Goal: Task Accomplishment & Management: Manage account settings

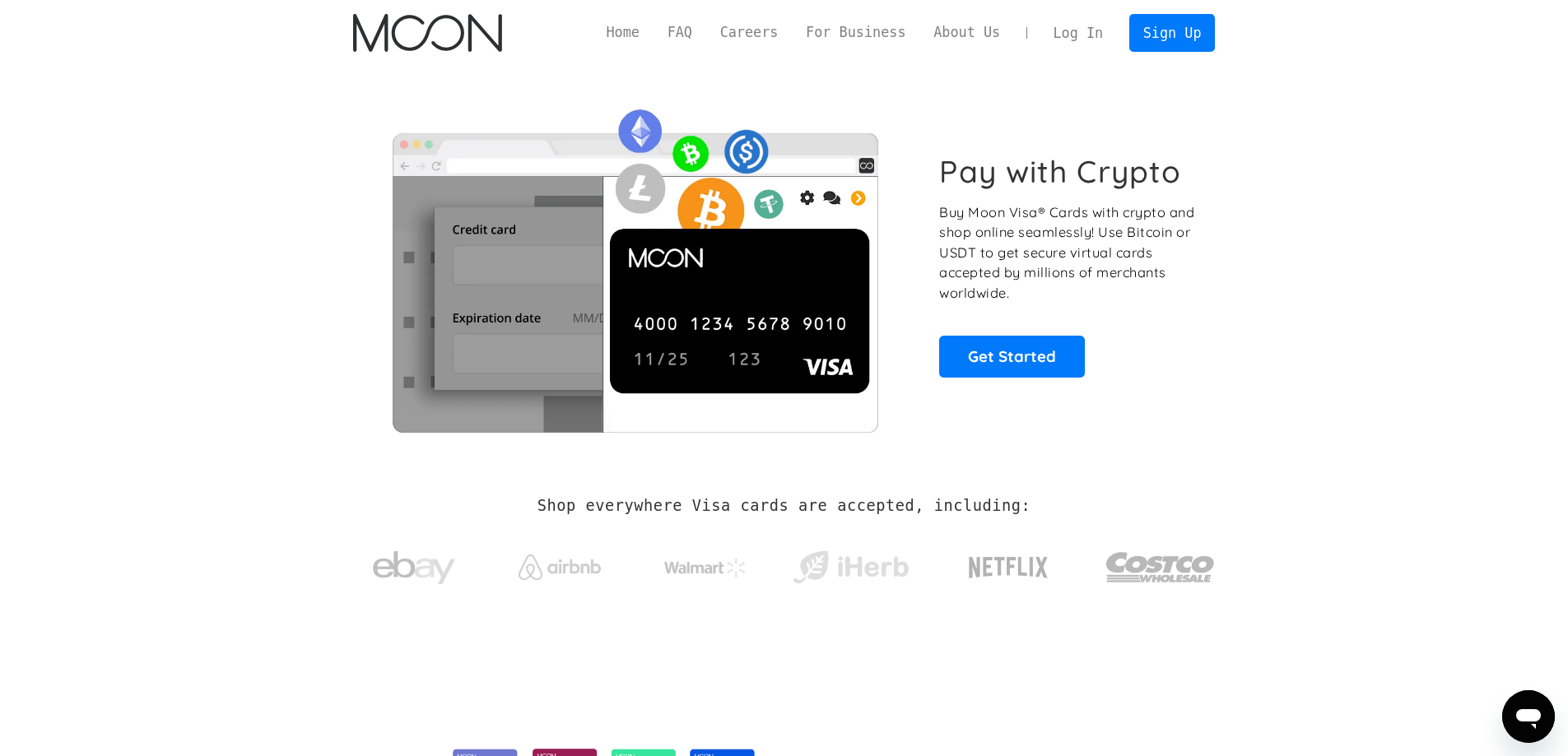
click at [1094, 32] on link "Log In" at bounding box center [1078, 33] width 77 height 36
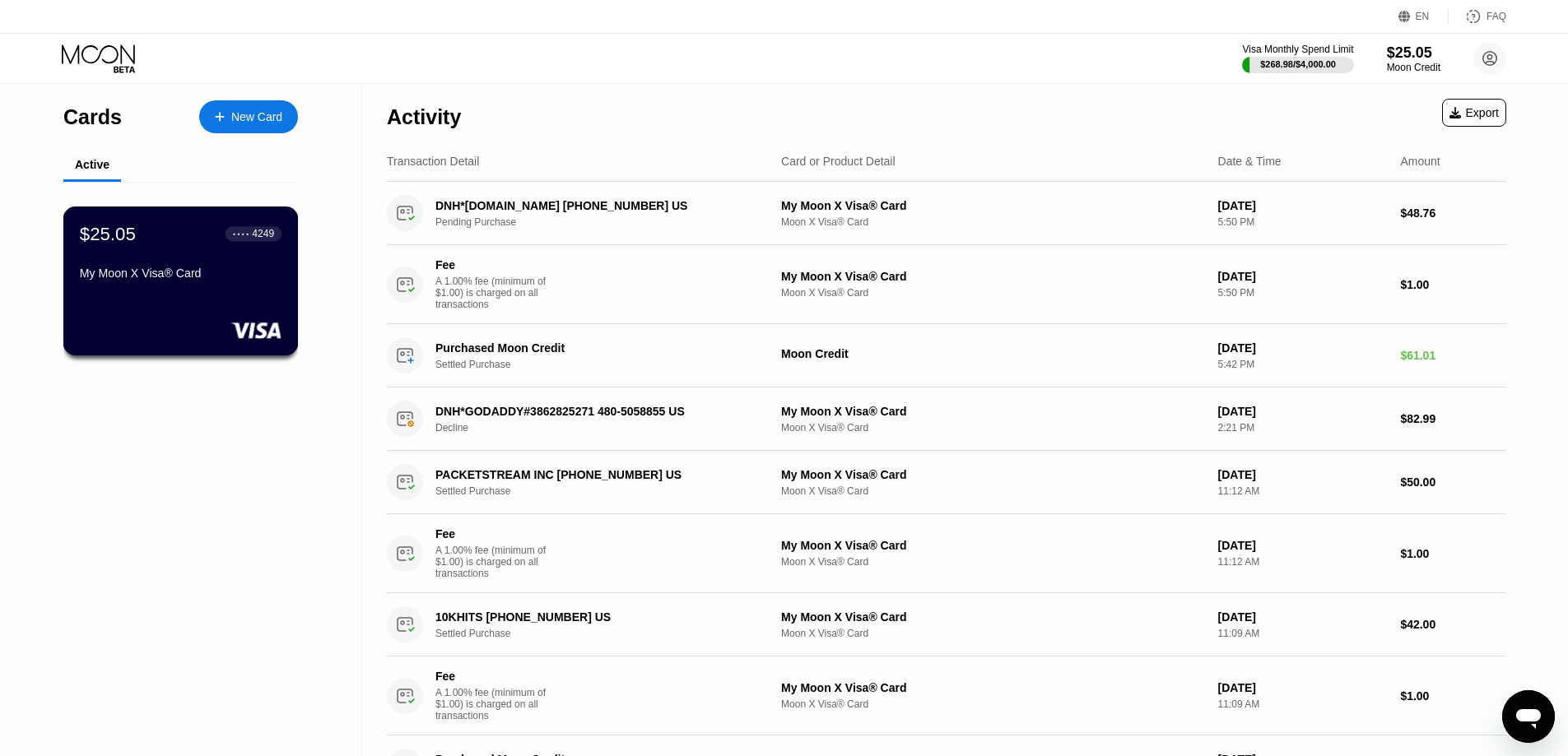
click at [223, 274] on div "My Moon X Visa® Card" at bounding box center [180, 273] width 202 height 13
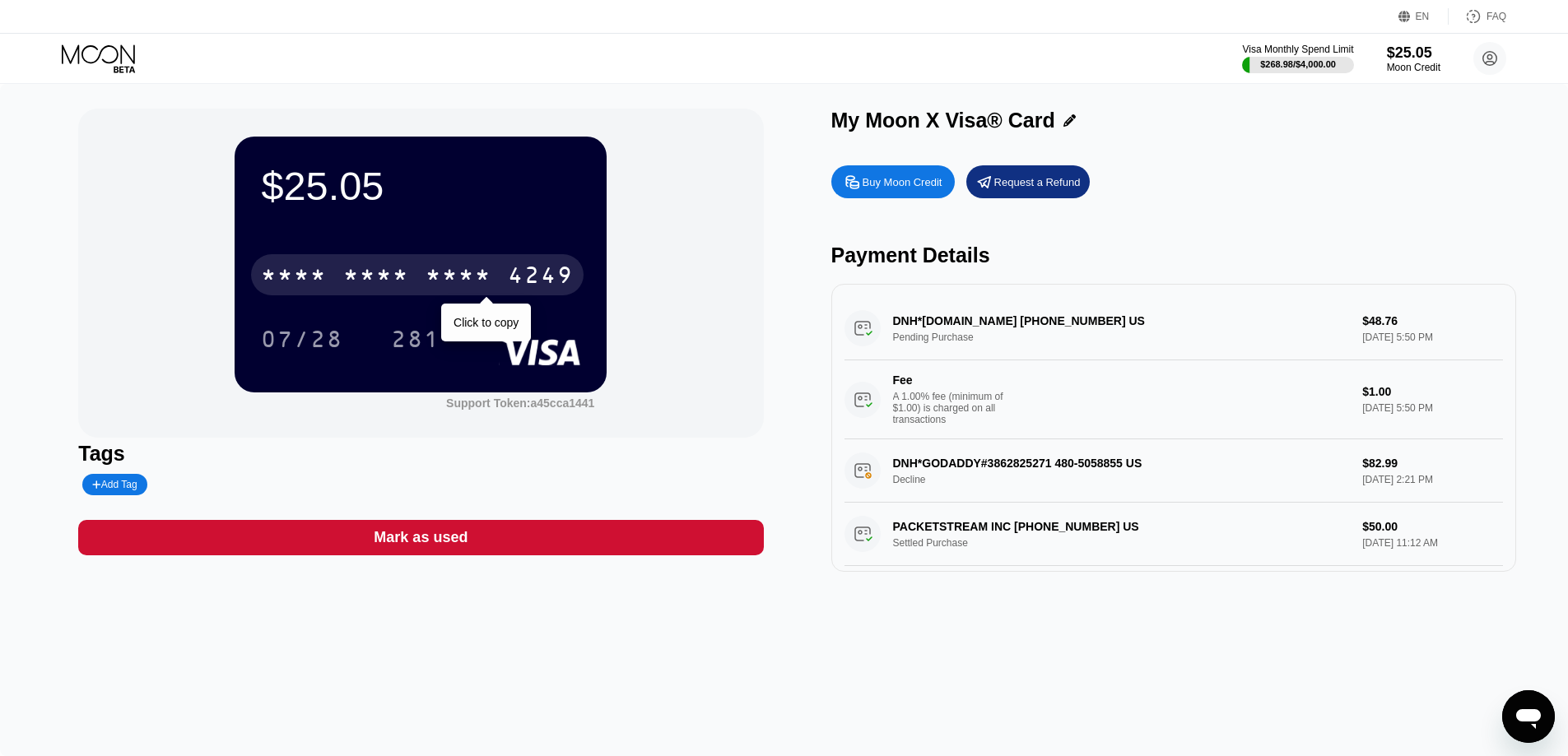
click at [473, 276] on div "* * * *" at bounding box center [458, 277] width 66 height 26
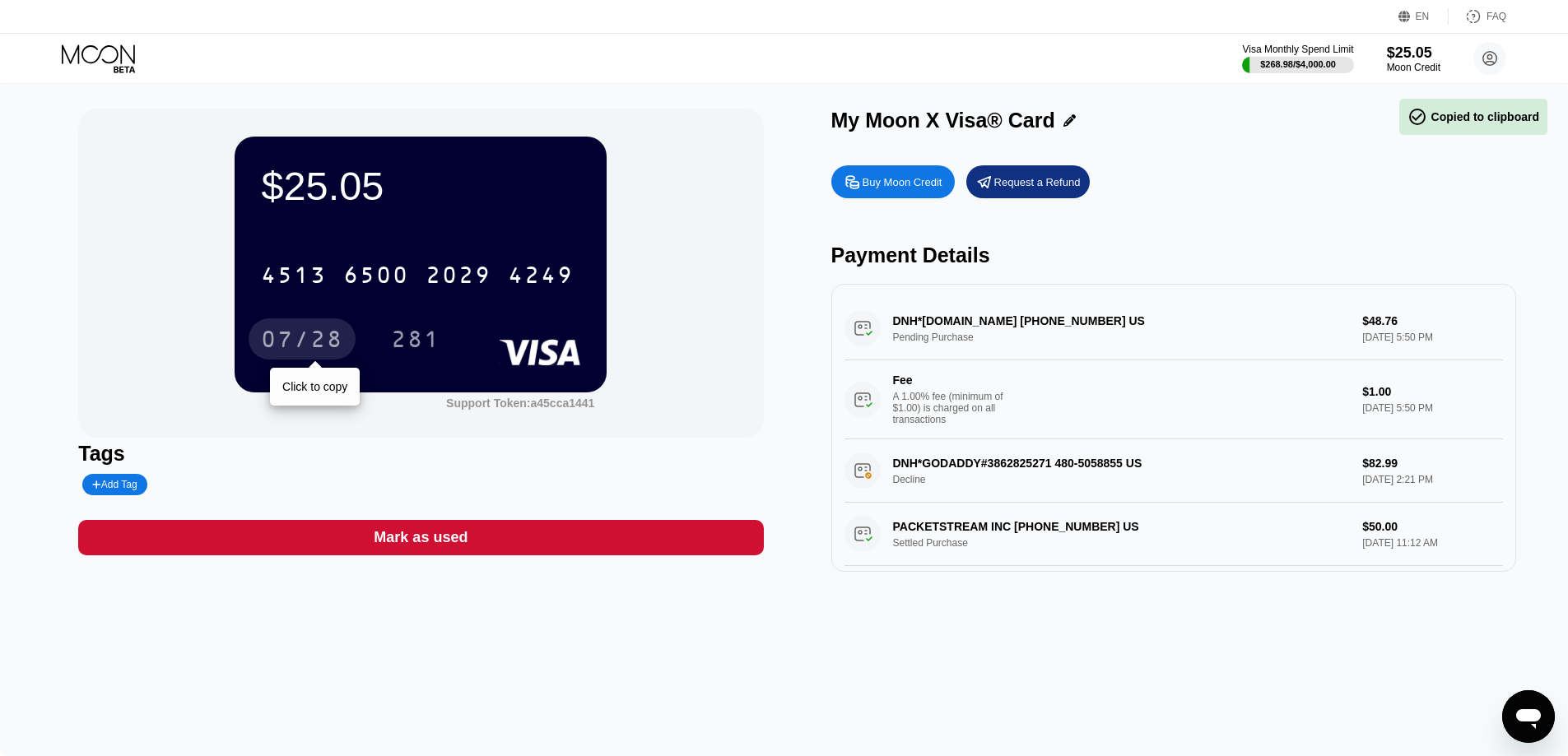
click at [329, 324] on div "07/28" at bounding box center [303, 339] width 107 height 41
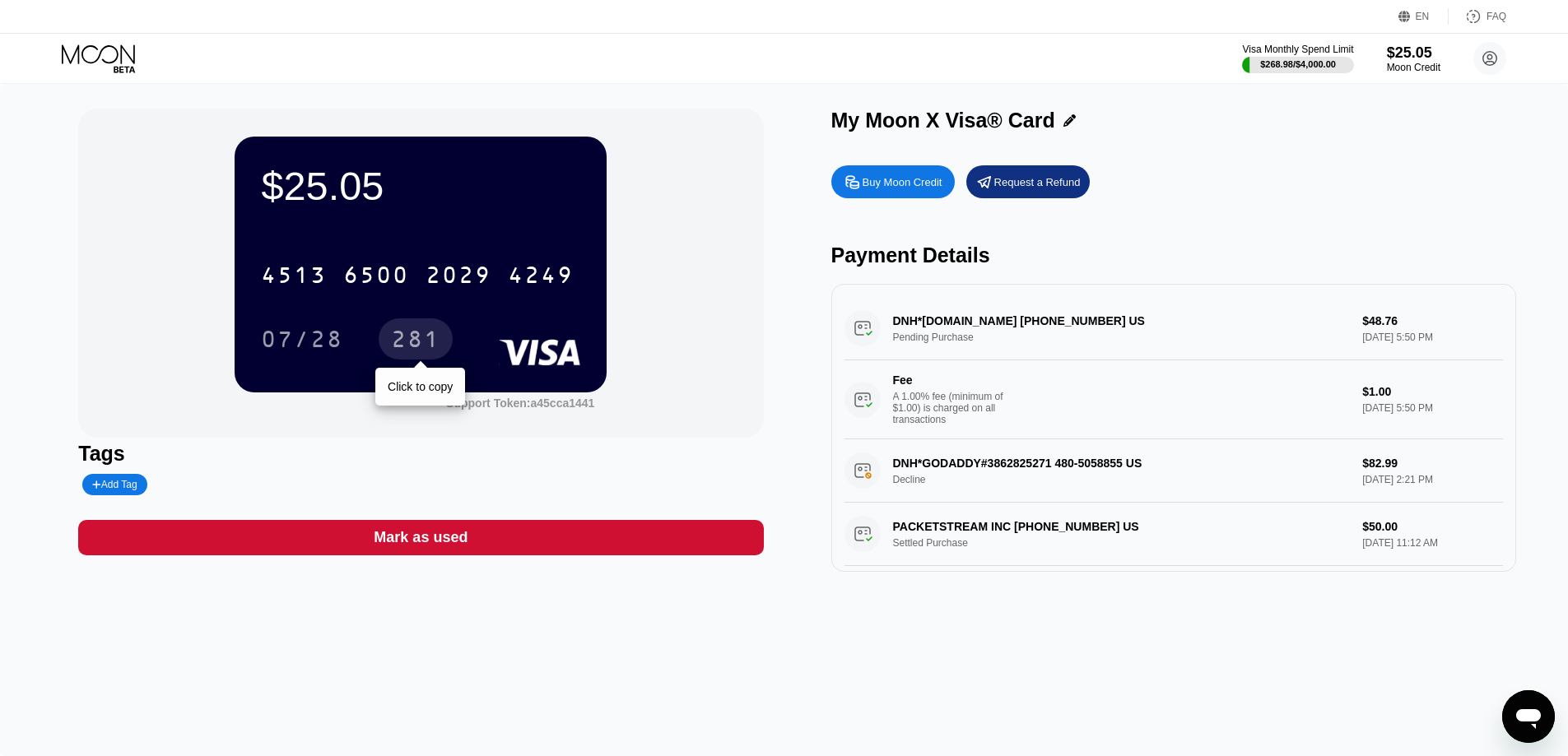
click at [414, 350] on div "281" at bounding box center [415, 341] width 49 height 26
